Goal: Transaction & Acquisition: Purchase product/service

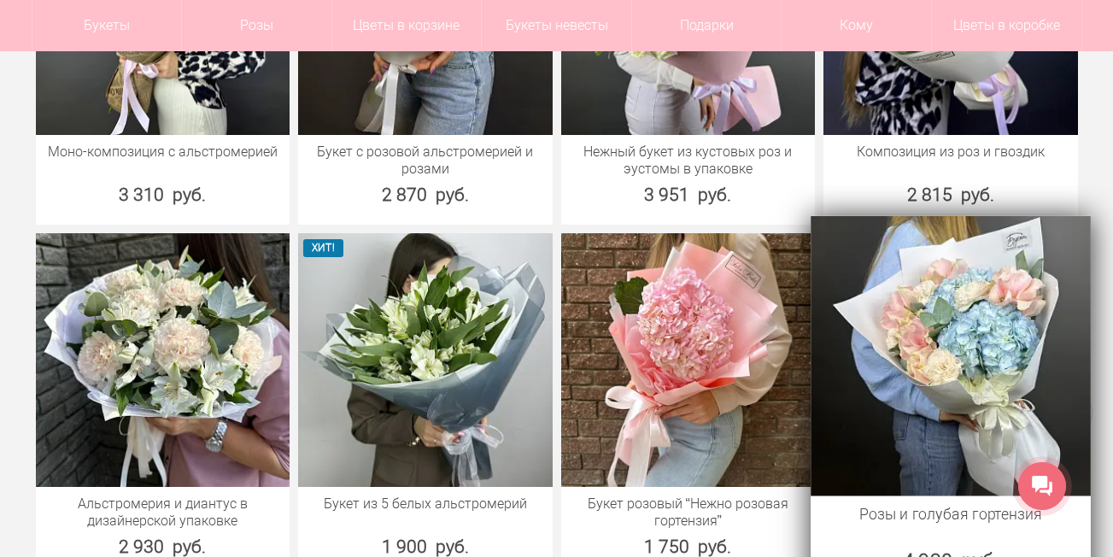
scroll to position [1709, 0]
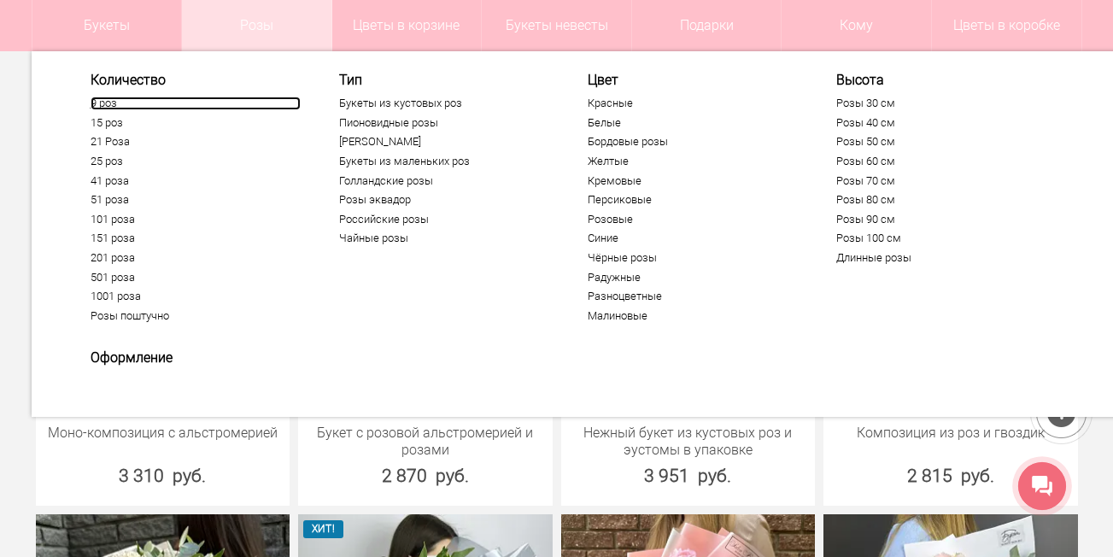
click at [102, 101] on link "9 роз" at bounding box center [196, 104] width 210 height 14
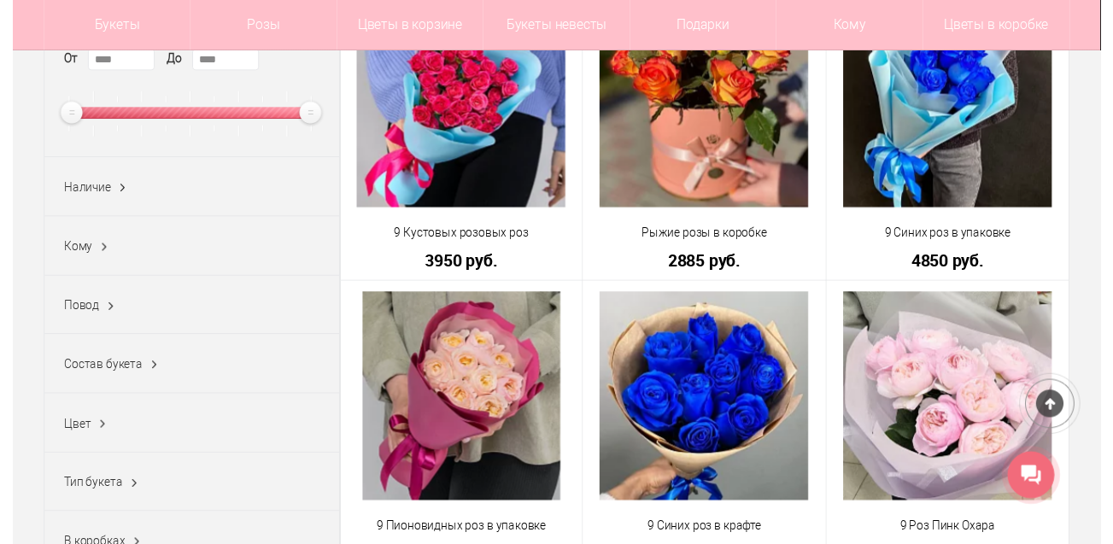
scroll to position [85, 0]
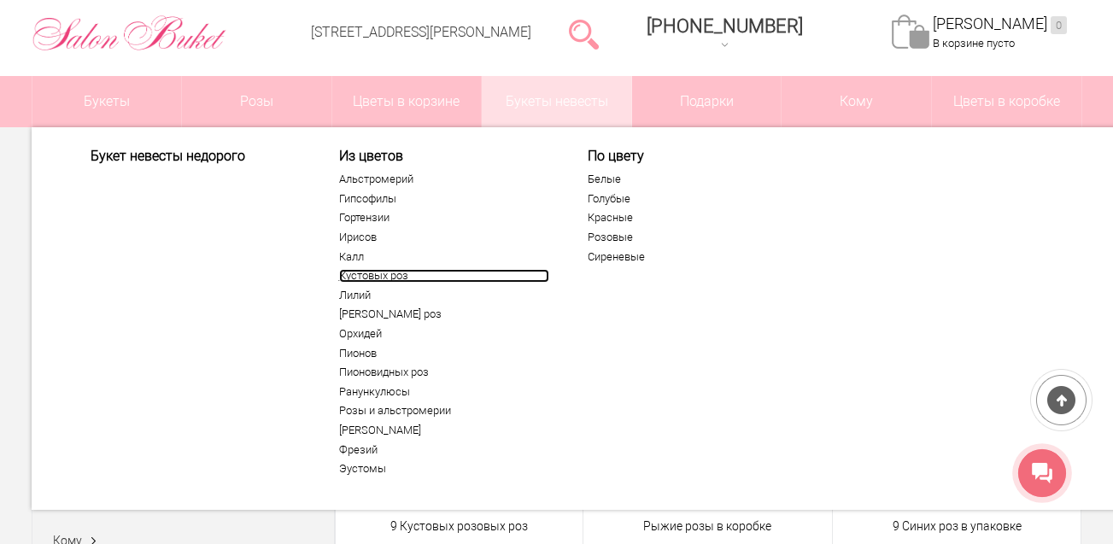
click at [373, 276] on link "Кустовых роз" at bounding box center [444, 276] width 210 height 14
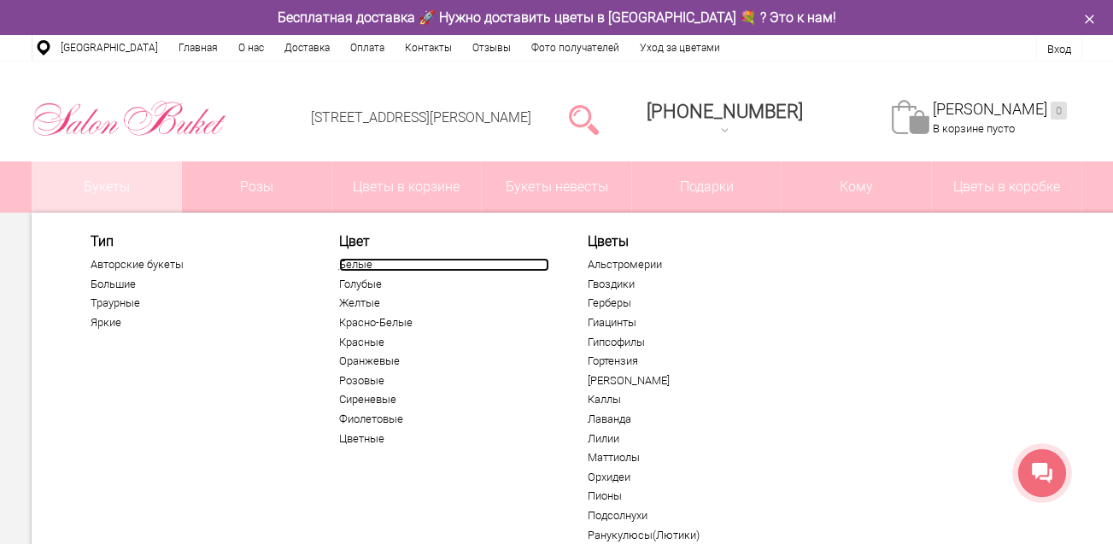
click at [355, 267] on link "Белые" at bounding box center [444, 265] width 210 height 14
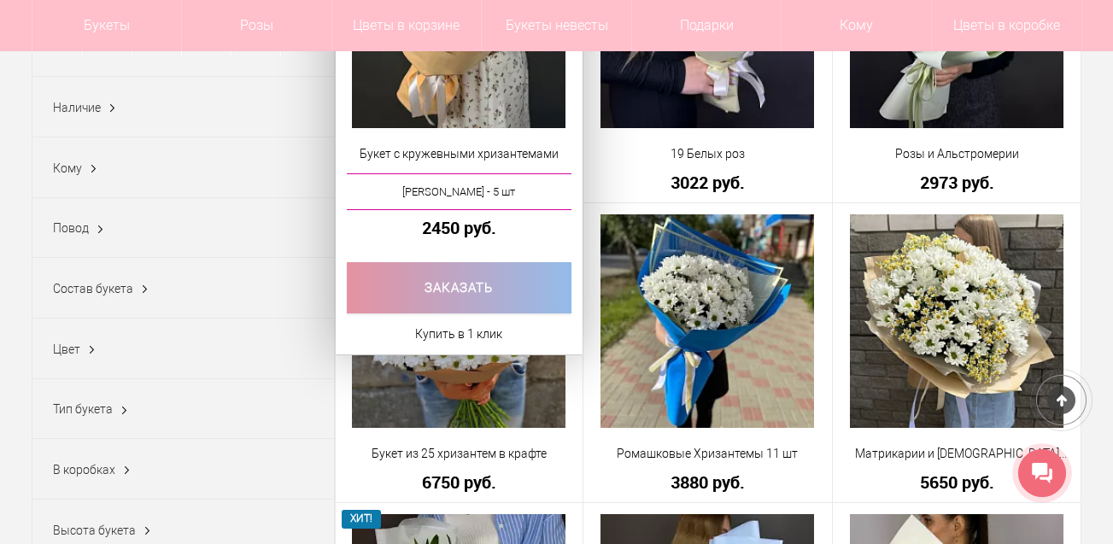
scroll to position [427, 0]
